Goal: Information Seeking & Learning: Stay updated

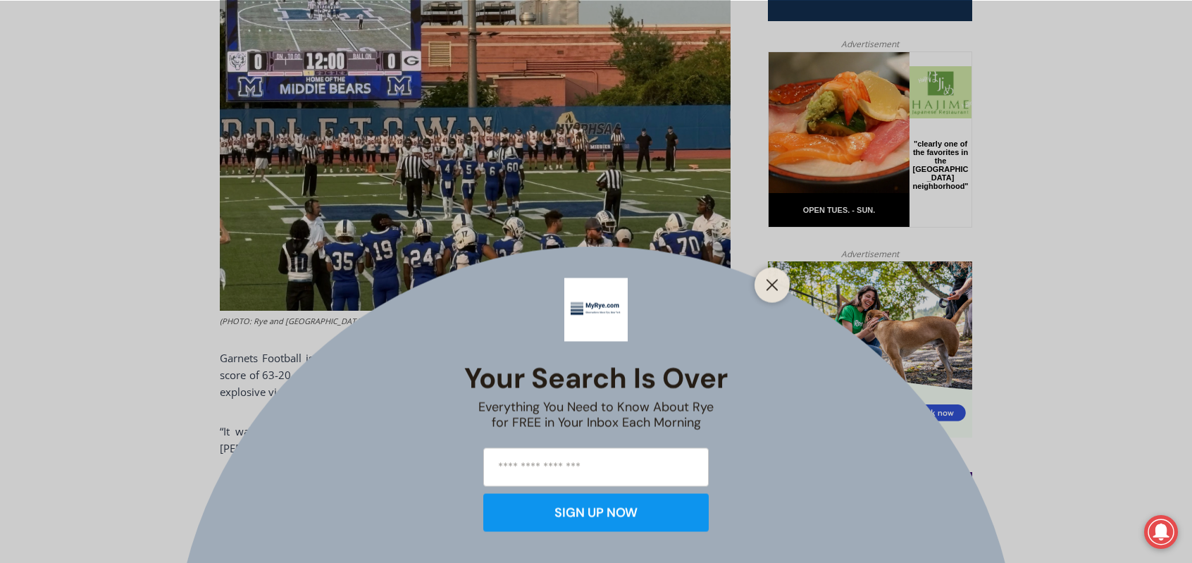
scroll to position [747, 0]
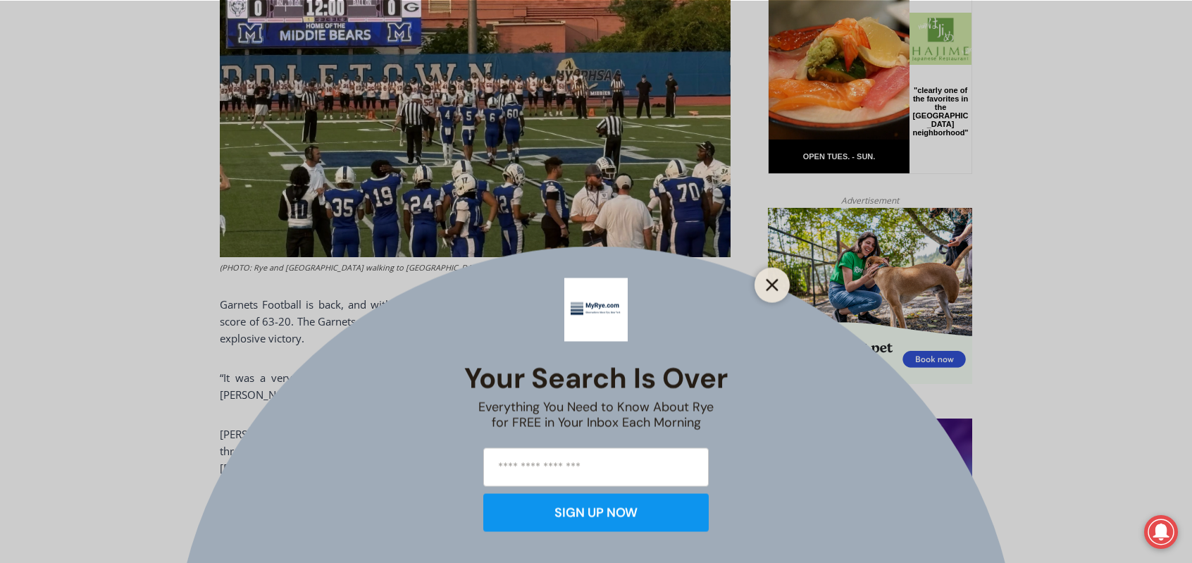
click at [769, 287] on line "Close" at bounding box center [772, 285] width 10 height 10
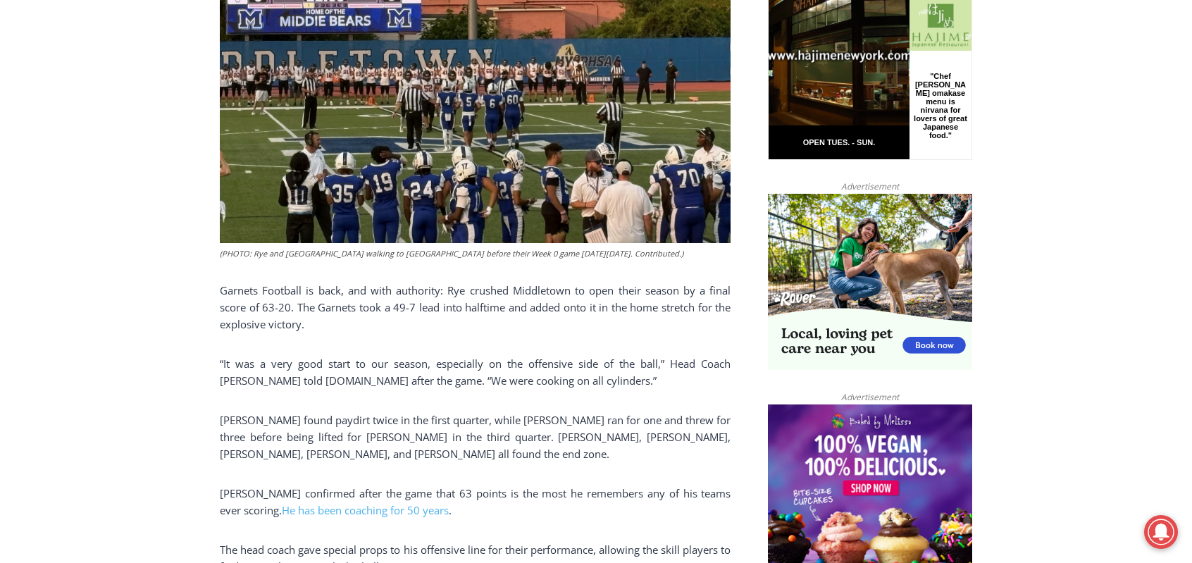
scroll to position [465, 0]
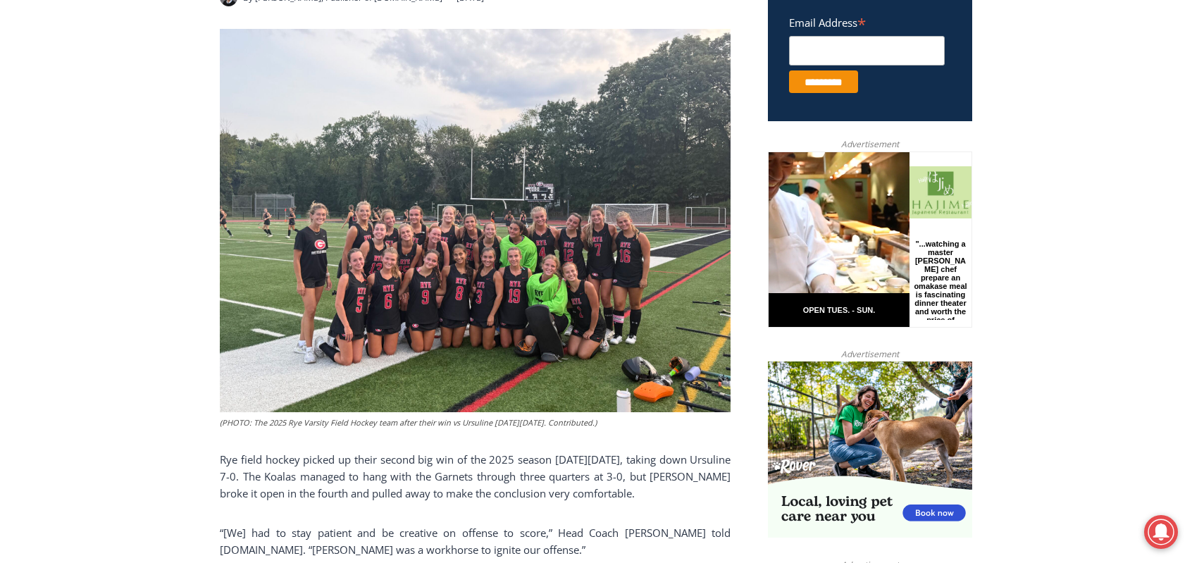
scroll to position [563, 0]
